Goal: Task Accomplishment & Management: Manage account settings

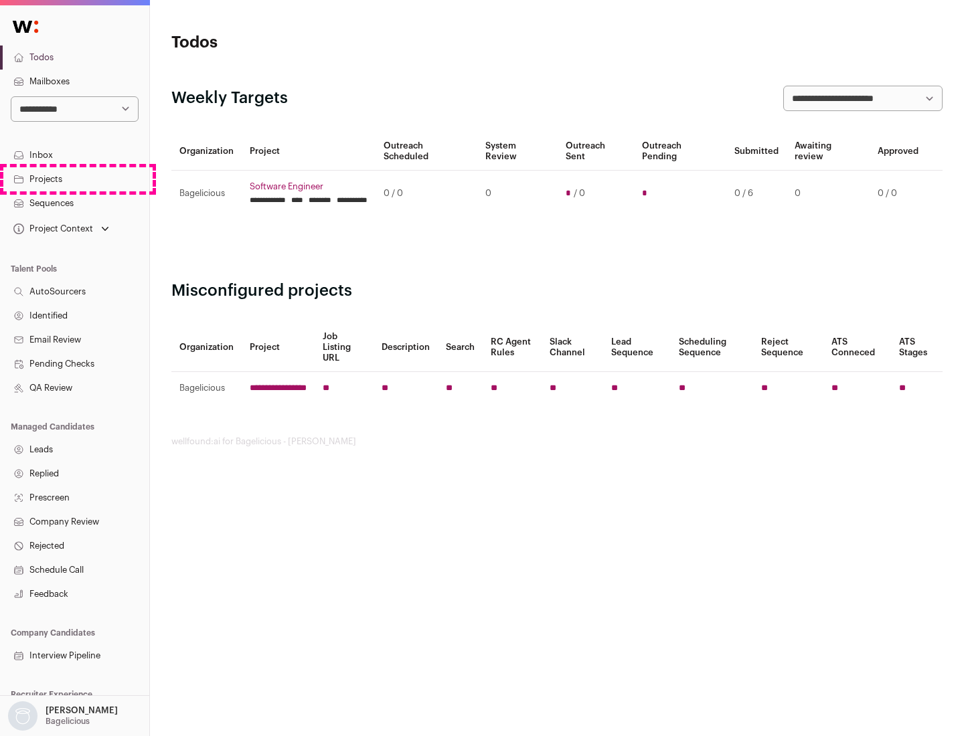
click at [74, 179] on link "Projects" at bounding box center [74, 179] width 149 height 24
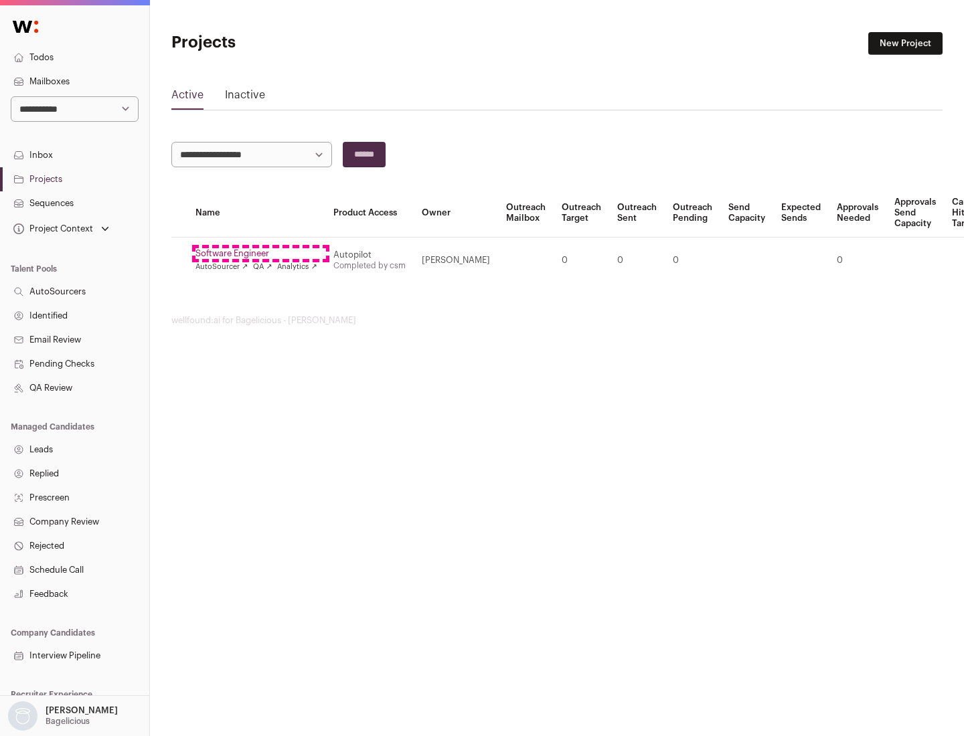
click at [260, 254] on link "Software Engineer" at bounding box center [256, 253] width 122 height 11
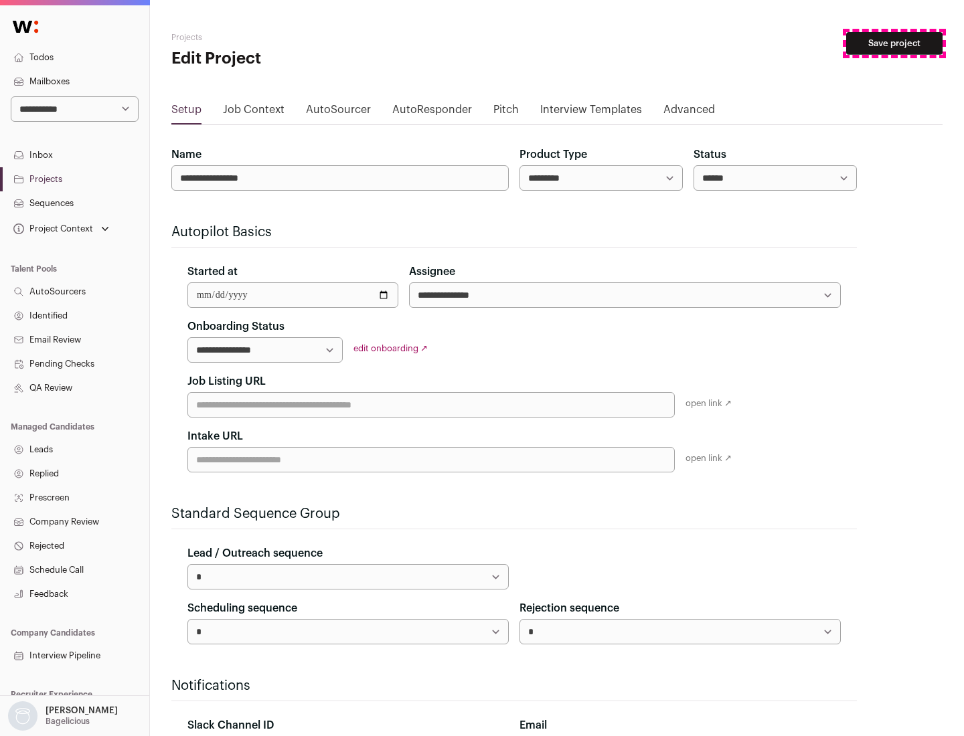
click at [894, 44] on button "Save project" at bounding box center [894, 43] width 96 height 23
